Goal: Check status

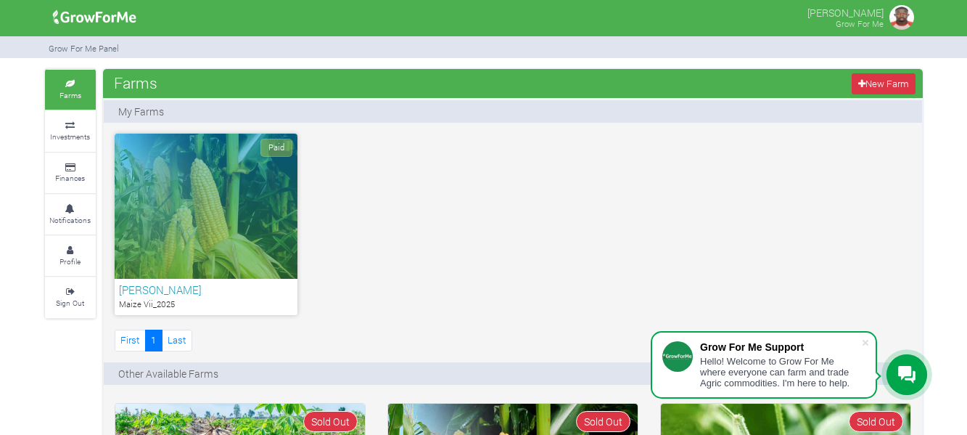
click at [181, 198] on div "Paid" at bounding box center [206, 206] width 183 height 145
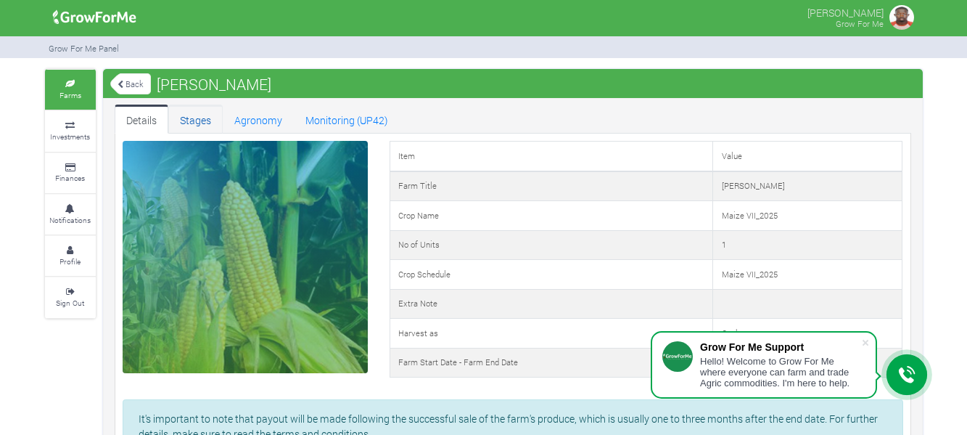
click at [191, 131] on link "Stages" at bounding box center [195, 119] width 54 height 29
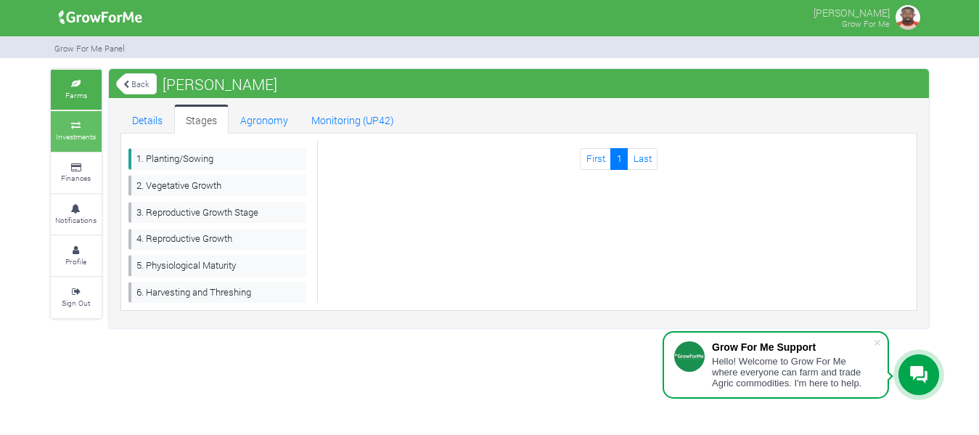
click at [76, 136] on small "Investments" at bounding box center [76, 136] width 40 height 10
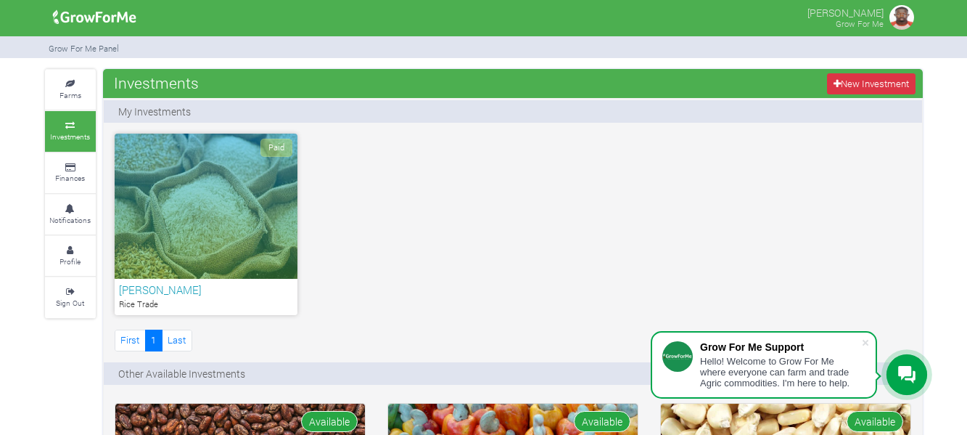
click at [246, 202] on div "Paid" at bounding box center [206, 206] width 183 height 145
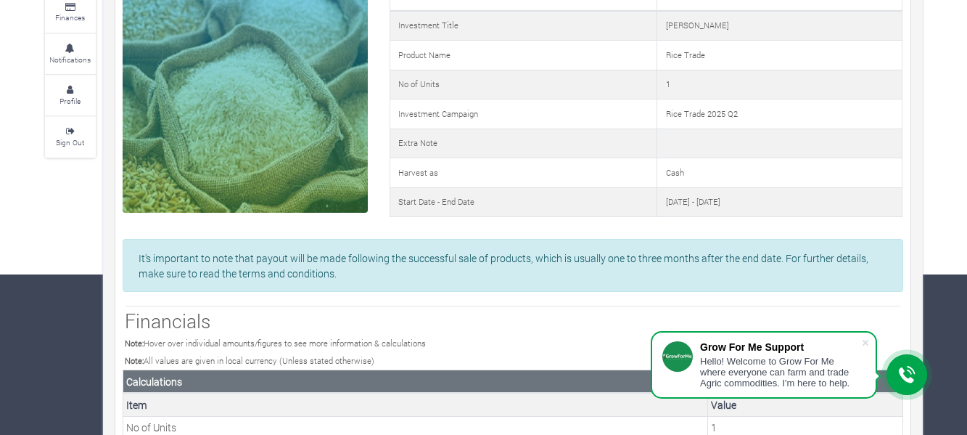
scroll to position [139, 0]
